Goal: Task Accomplishment & Management: Use online tool/utility

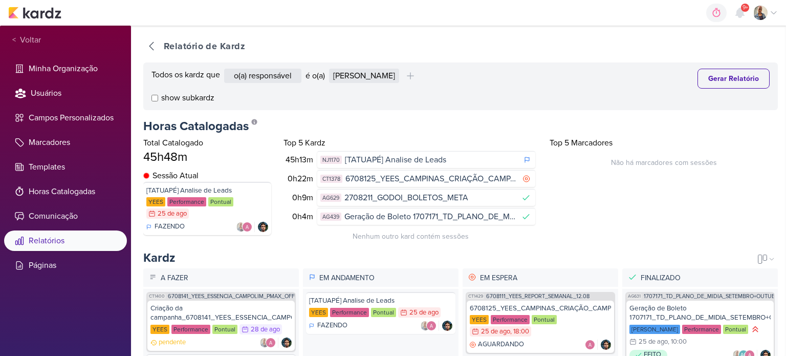
select select "1395"
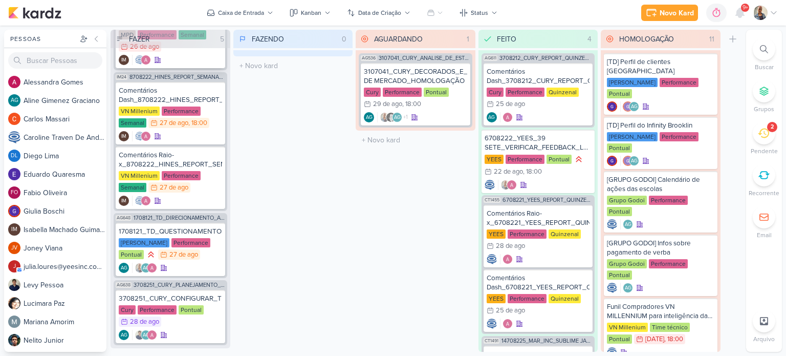
scroll to position [205, 0]
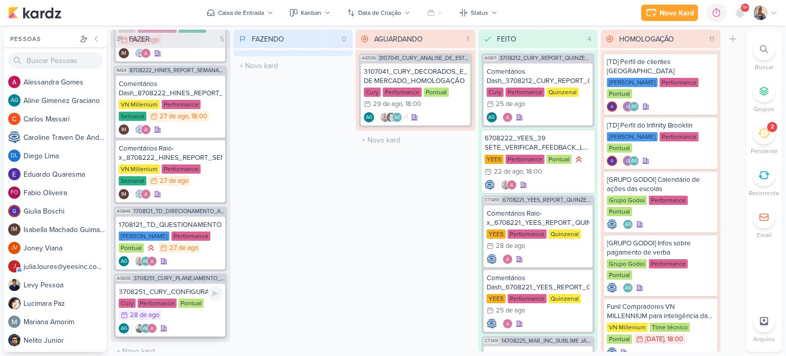
click at [172, 292] on div "3708251_CURY_CONFIGURAR_TIK_TOK_DIA"C"_SP" at bounding box center [170, 291] width 103 height 9
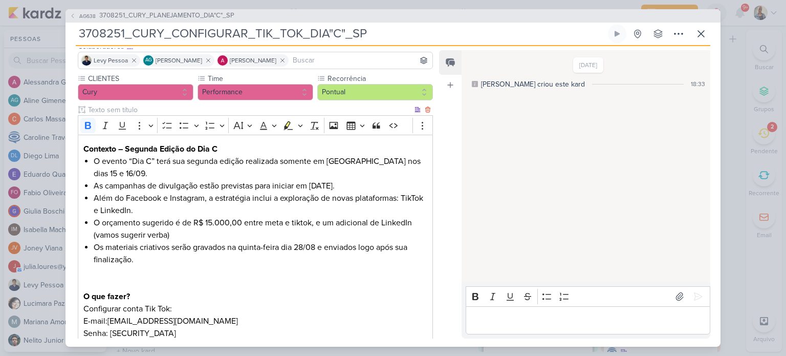
scroll to position [160, 0]
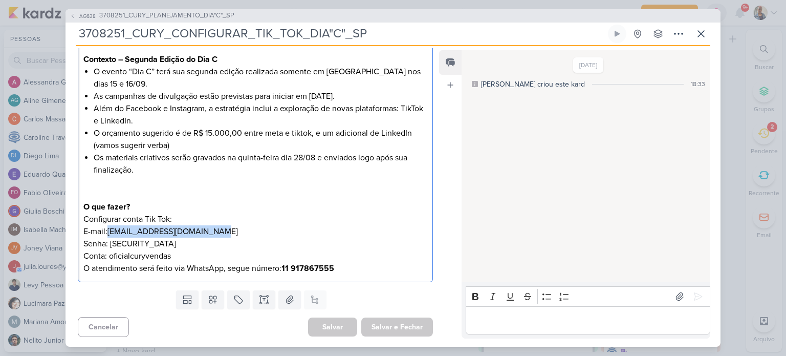
drag, startPoint x: 214, startPoint y: 226, endPoint x: 106, endPoint y: 236, distance: 108.5
click at [106, 236] on p "Configurar conta Tik Tok: E-mail:[EMAIL_ADDRESS][DOMAIN_NAME] Senha: [SECURITY_…" at bounding box center [255, 243] width 344 height 61
copy p "[EMAIL_ADDRESS][DOMAIN_NAME]"
drag, startPoint x: 203, startPoint y: 242, endPoint x: 130, endPoint y: 246, distance: 73.8
click at [146, 247] on p "Configurar conta Tik Tok: E-mail:[EMAIL_ADDRESS][DOMAIN_NAME] Senha: [SECURITY_…" at bounding box center [255, 243] width 344 height 61
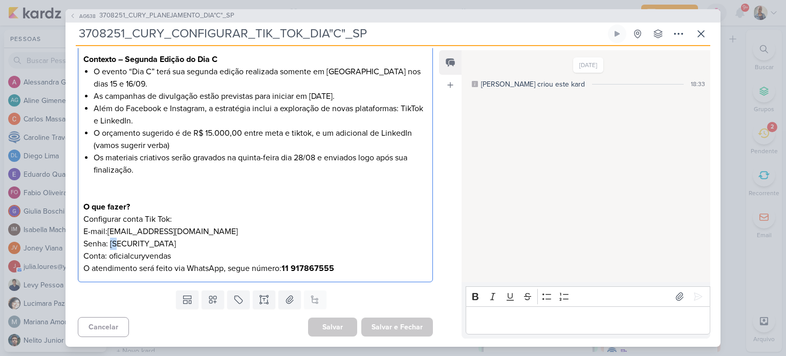
click at [111, 243] on p "Configurar conta Tik Tok: E-mail:[EMAIL_ADDRESS][DOMAIN_NAME] Senha: [SECURITY_…" at bounding box center [255, 243] width 344 height 61
click at [213, 246] on p "Configurar conta Tik Tok: E-mail:[EMAIL_ADDRESS][DOMAIN_NAME] Senha: [SECURITY_…" at bounding box center [255, 243] width 344 height 61
drag, startPoint x: 203, startPoint y: 247, endPoint x: 112, endPoint y: 242, distance: 91.3
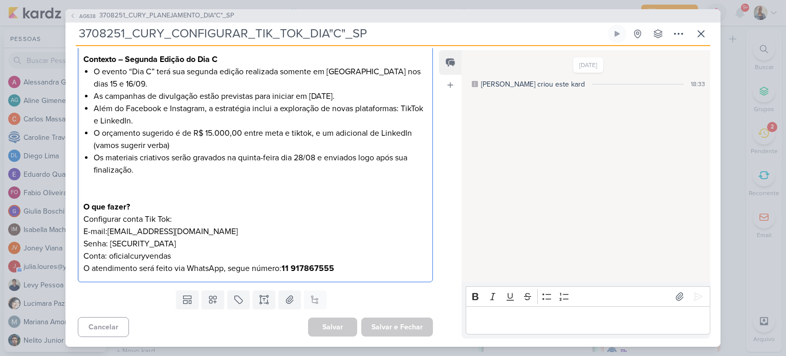
click at [112, 242] on p "Configurar conta Tik Tok: E-mail:[EMAIL_ADDRESS][DOMAIN_NAME] Senha: [SECURITY_…" at bounding box center [255, 243] width 344 height 61
copy p "5iATWyh2h5pmw6r@"
click at [170, 225] on p "Configurar conta Tik Tok: E-mail:[EMAIL_ADDRESS][DOMAIN_NAME] Senha: [SECURITY_…" at bounding box center [255, 243] width 344 height 61
click at [208, 225] on p "Configurar conta Tik Tok: E-mail:[EMAIL_ADDRESS][DOMAIN_NAME] Senha: [SECURITY_…" at bounding box center [255, 243] width 344 height 61
drag, startPoint x: 213, startPoint y: 228, endPoint x: 107, endPoint y: 229, distance: 106.0
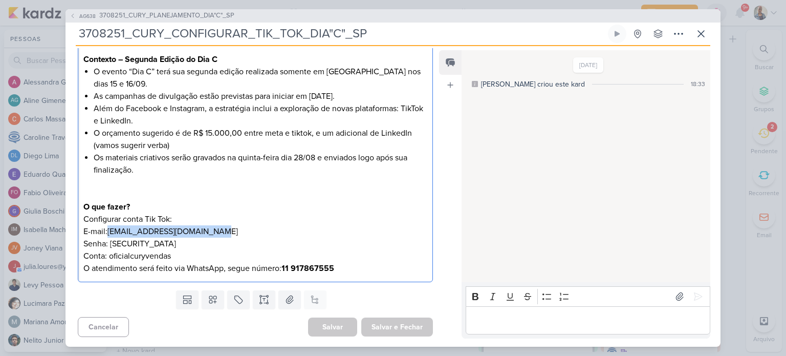
click at [107, 229] on p "Configurar conta Tik Tok: E-mail:[EMAIL_ADDRESS][DOMAIN_NAME] Senha: [SECURITY_…" at bounding box center [255, 243] width 344 height 61
copy p "[EMAIL_ADDRESS][DOMAIN_NAME]"
drag, startPoint x: 192, startPoint y: 247, endPoint x: 111, endPoint y: 243, distance: 81.0
click at [111, 243] on p "Configurar conta Tik Tok: E-mail:[EMAIL_ADDRESS][DOMAIN_NAME] Senha: [SECURITY_…" at bounding box center [255, 243] width 344 height 61
copy p "5iATWyh2h5pmw6r@"
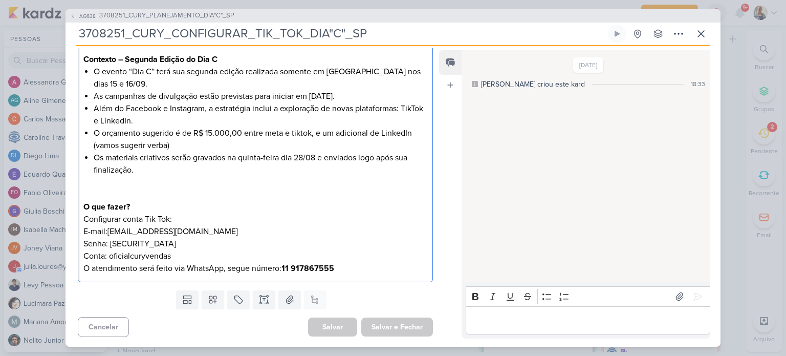
click at [186, 227] on p "Configurar conta Tik Tok: E-mail:[EMAIL_ADDRESS][DOMAIN_NAME] Senha: [SECURITY_…" at bounding box center [255, 243] width 344 height 61
drag, startPoint x: 213, startPoint y: 230, endPoint x: 108, endPoint y: 231, distance: 105.5
click at [108, 231] on p "Configurar conta Tik Tok: E-mail:[EMAIL_ADDRESS][DOMAIN_NAME] Senha: [SECURITY_…" at bounding box center [255, 243] width 344 height 61
copy p "[EMAIL_ADDRESS][DOMAIN_NAME]"
drag, startPoint x: 186, startPoint y: 244, endPoint x: 111, endPoint y: 244, distance: 74.7
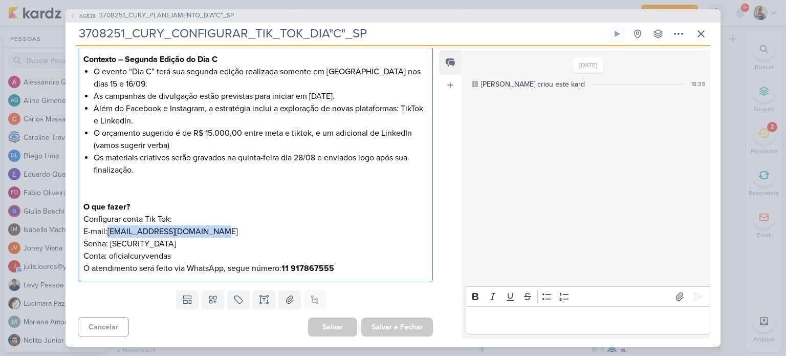
click at [111, 244] on p "Configurar conta Tik Tok: E-mail:[EMAIL_ADDRESS][DOMAIN_NAME] Senha: [SECURITY_…" at bounding box center [255, 243] width 344 height 61
copy p "5iATWyh2h5pmw6r@"
click at [192, 246] on p "Configurar conta Tik Tok: E-mail:[EMAIL_ADDRESS][DOMAIN_NAME] Senha: [SECURITY_…" at bounding box center [255, 243] width 344 height 61
drag, startPoint x: 209, startPoint y: 230, endPoint x: 108, endPoint y: 234, distance: 100.9
click at [108, 234] on p "Configurar conta Tik Tok: E-mail:[EMAIL_ADDRESS][DOMAIN_NAME] Senha: [SECURITY_…" at bounding box center [255, 243] width 344 height 61
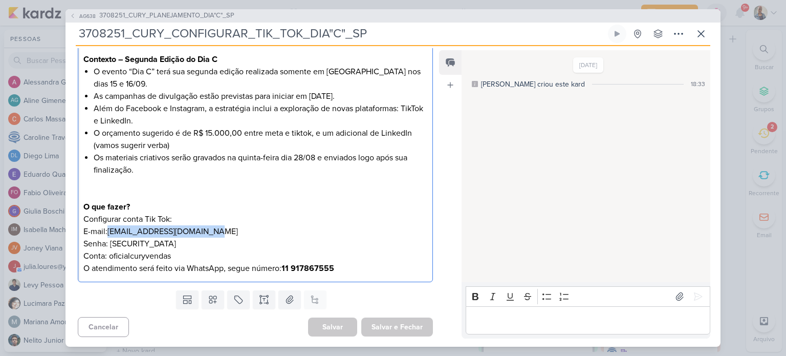
copy p "[EMAIL_ADDRESS][DOMAIN_NAME]"
